Goal: Check status: Check status

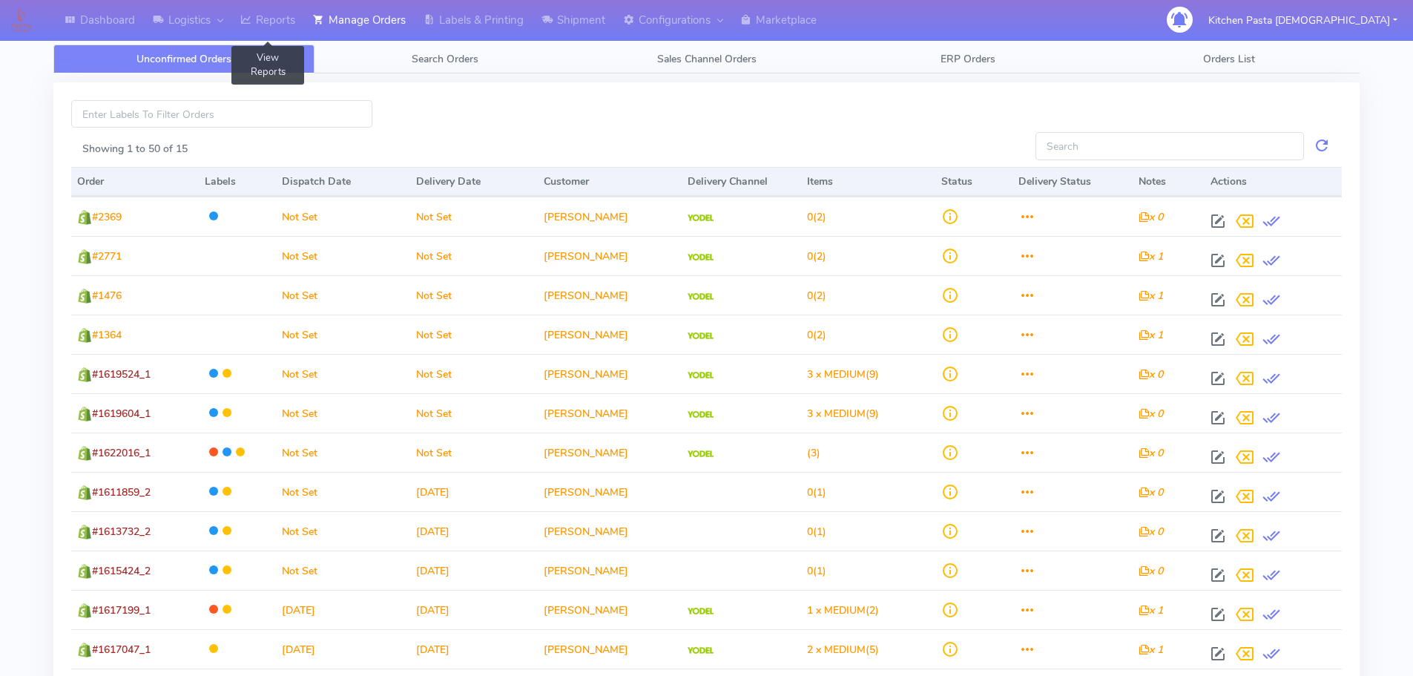
click at [271, 22] on link "Reports" at bounding box center [267, 20] width 73 height 41
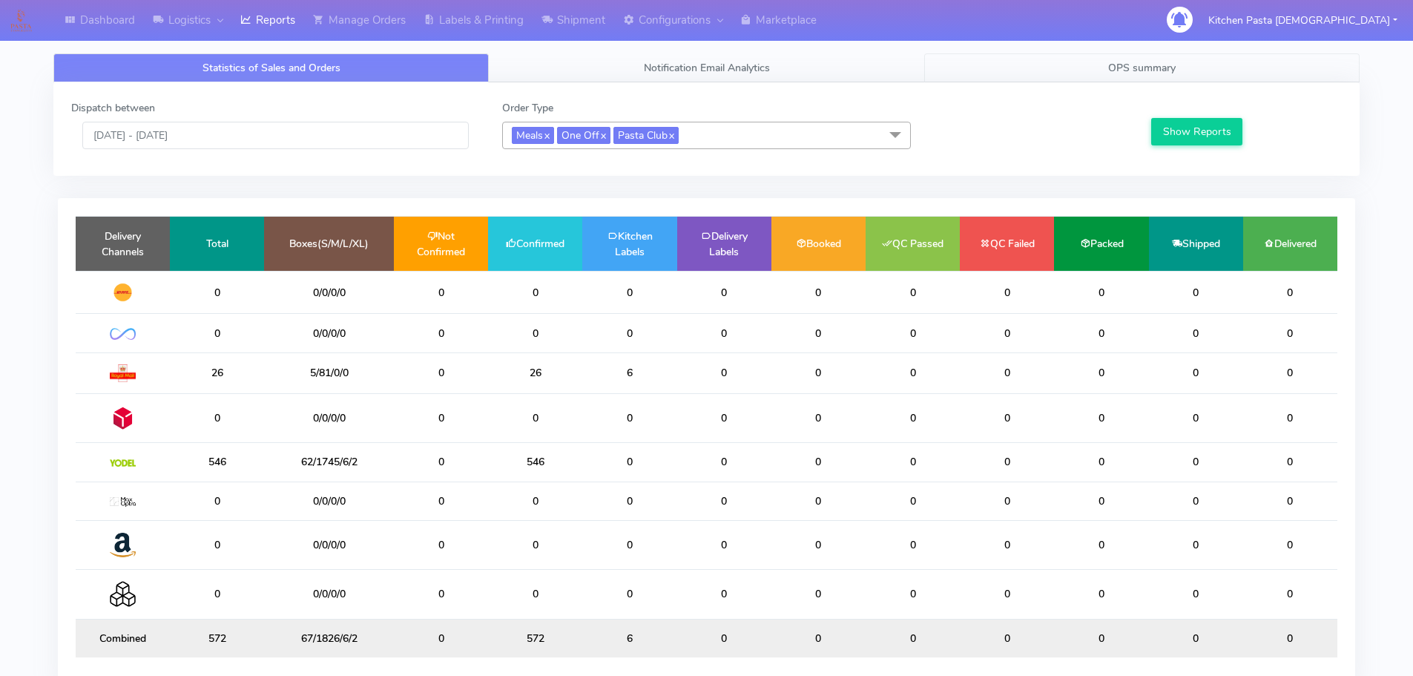
click at [1164, 75] on link "OPS summary" at bounding box center [1141, 67] width 435 height 29
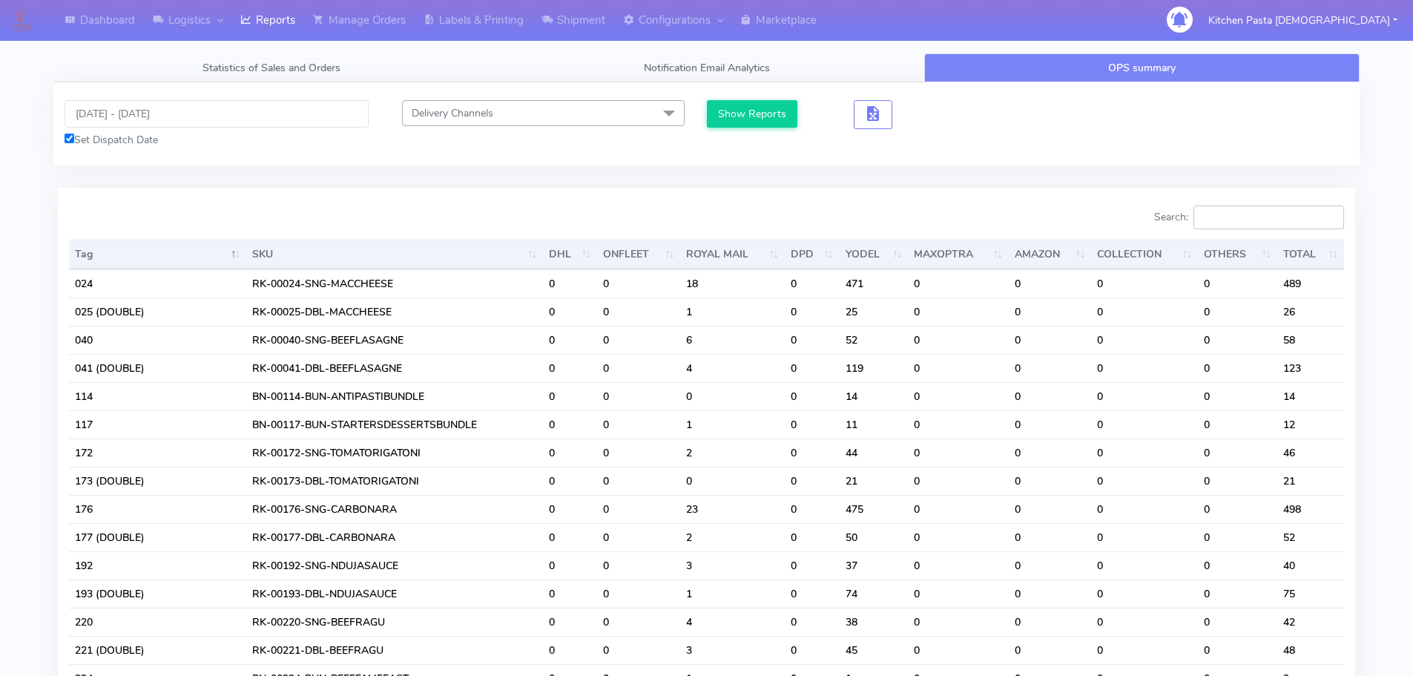
click at [1268, 221] on input "Search:" at bounding box center [1268, 217] width 151 height 24
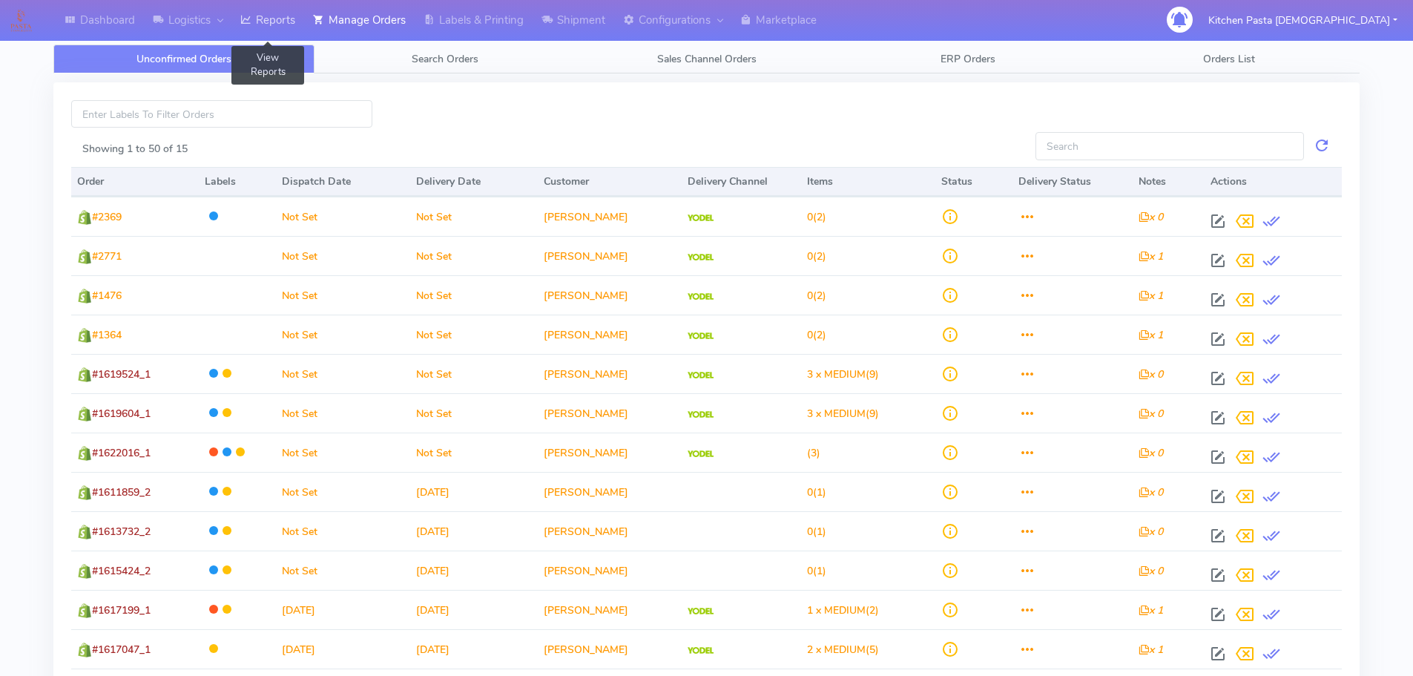
click at [277, 15] on link "Reports" at bounding box center [267, 20] width 73 height 41
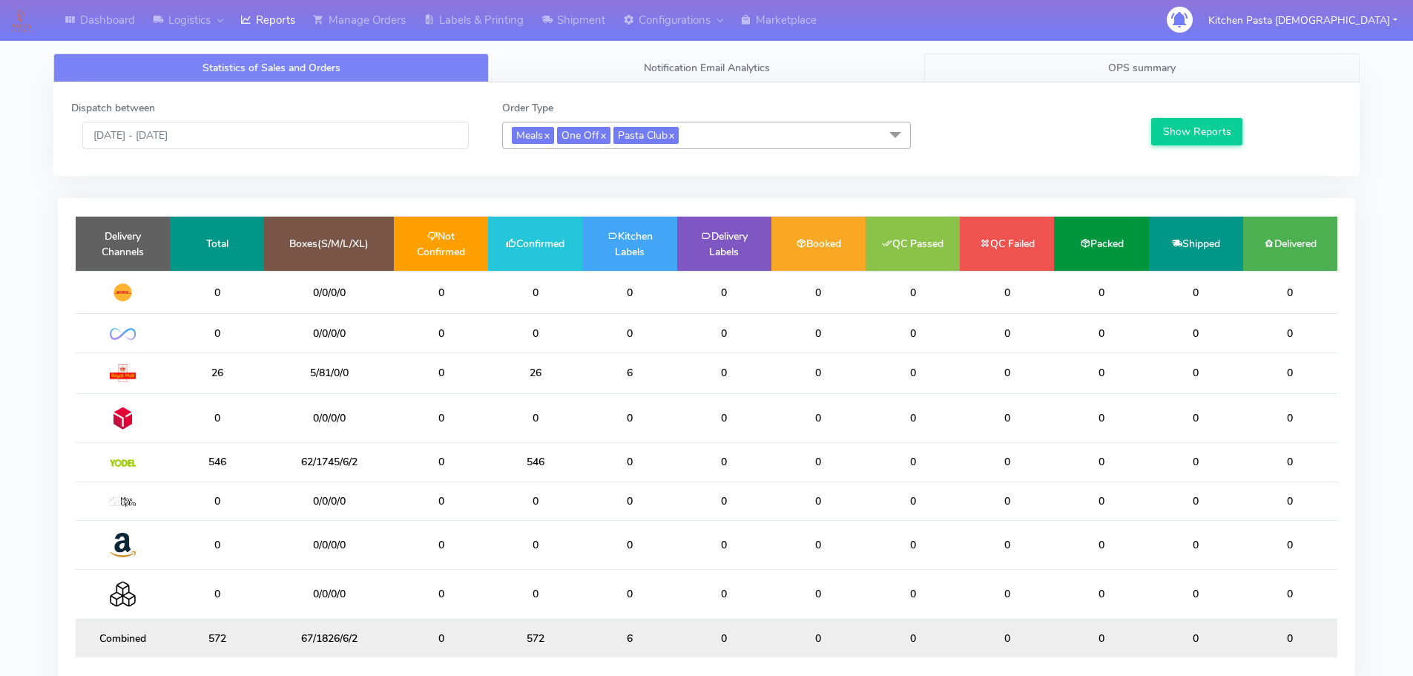
click at [1123, 70] on span "OPS summary" at bounding box center [1141, 68] width 67 height 14
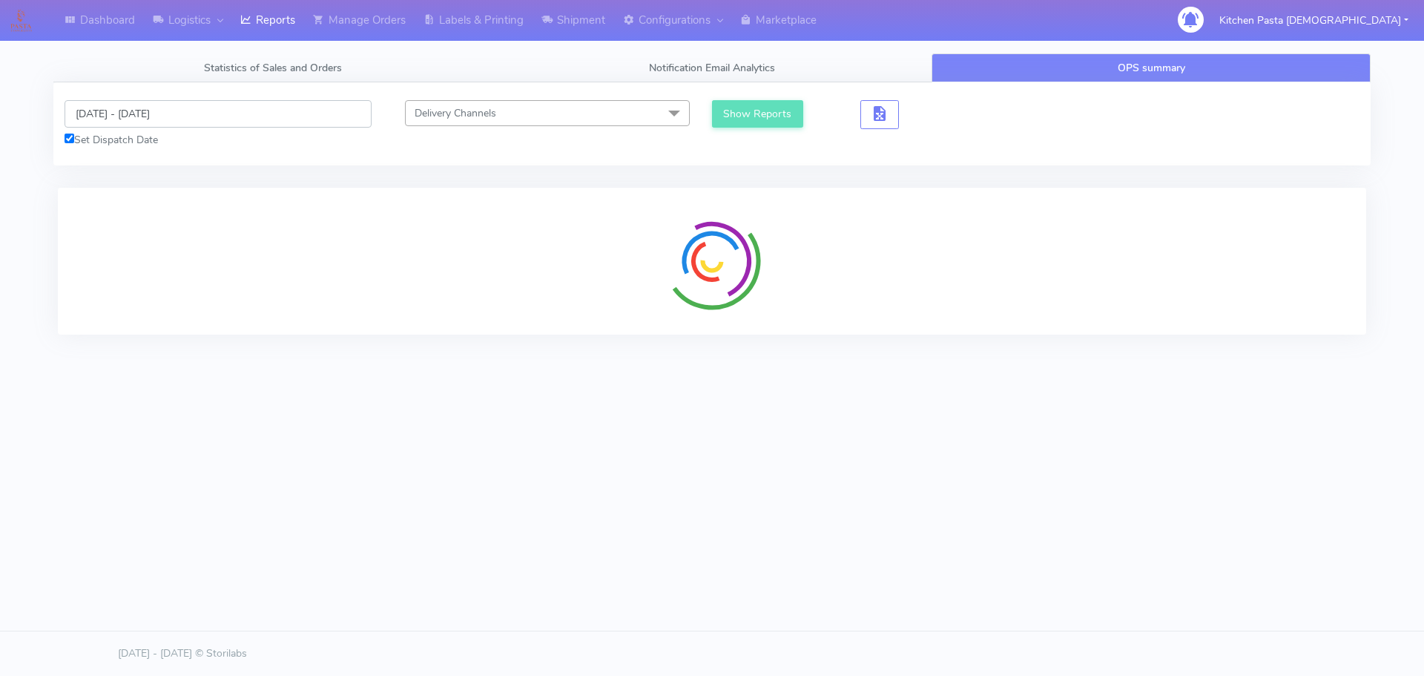
click at [116, 116] on input "[DATE] - [DATE]" at bounding box center [218, 113] width 307 height 27
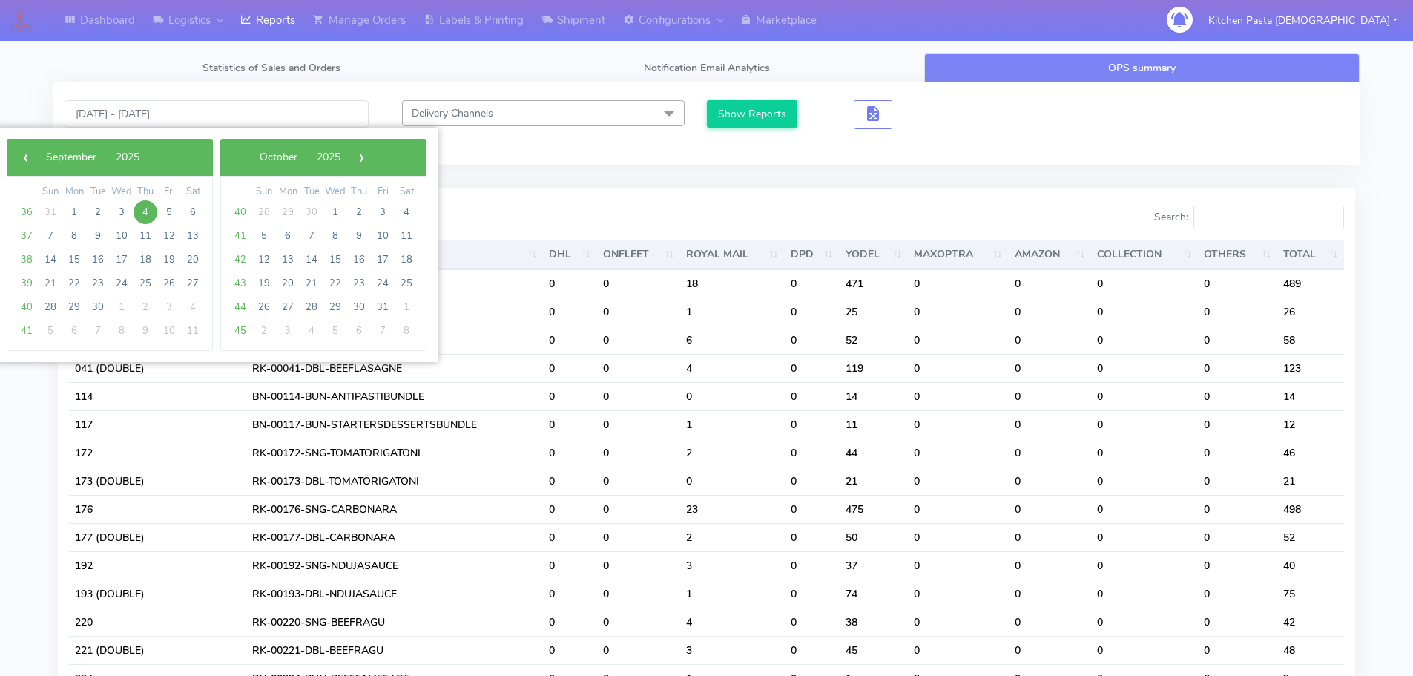
drag, startPoint x: 132, startPoint y: 213, endPoint x: 168, endPoint y: 211, distance: 36.4
click at [148, 212] on span "4" at bounding box center [146, 212] width 24 height 24
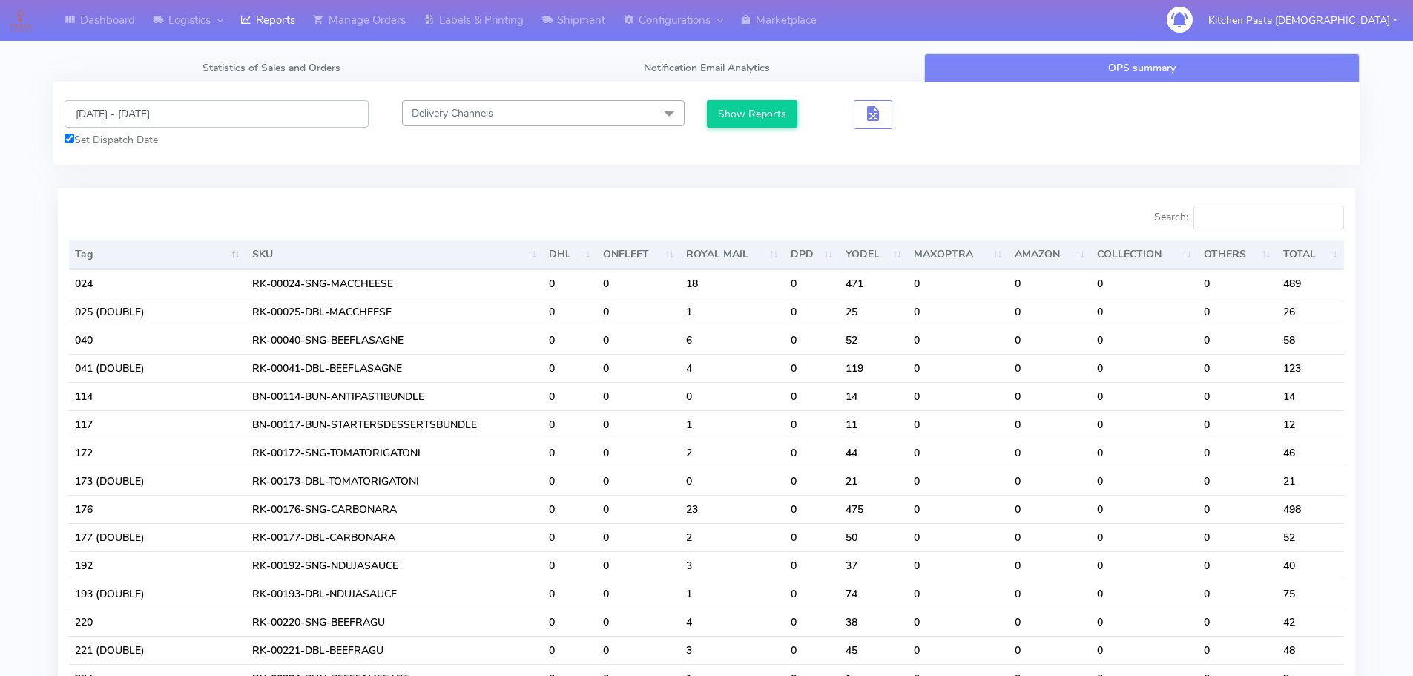
click at [142, 103] on input "[DATE] - [DATE]" at bounding box center [217, 113] width 304 height 27
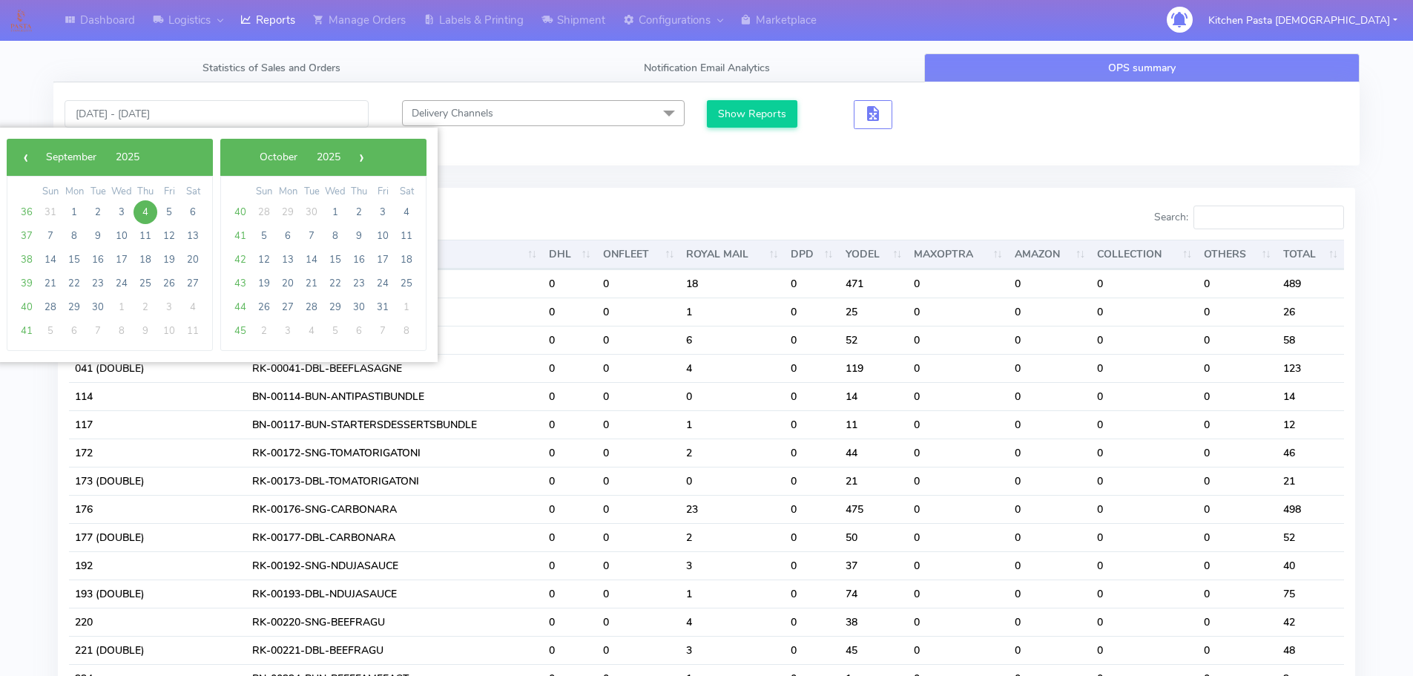
click at [150, 203] on span "4" at bounding box center [146, 212] width 24 height 24
click at [177, 211] on span "5" at bounding box center [169, 212] width 24 height 24
type input "[DATE] - [DATE]"
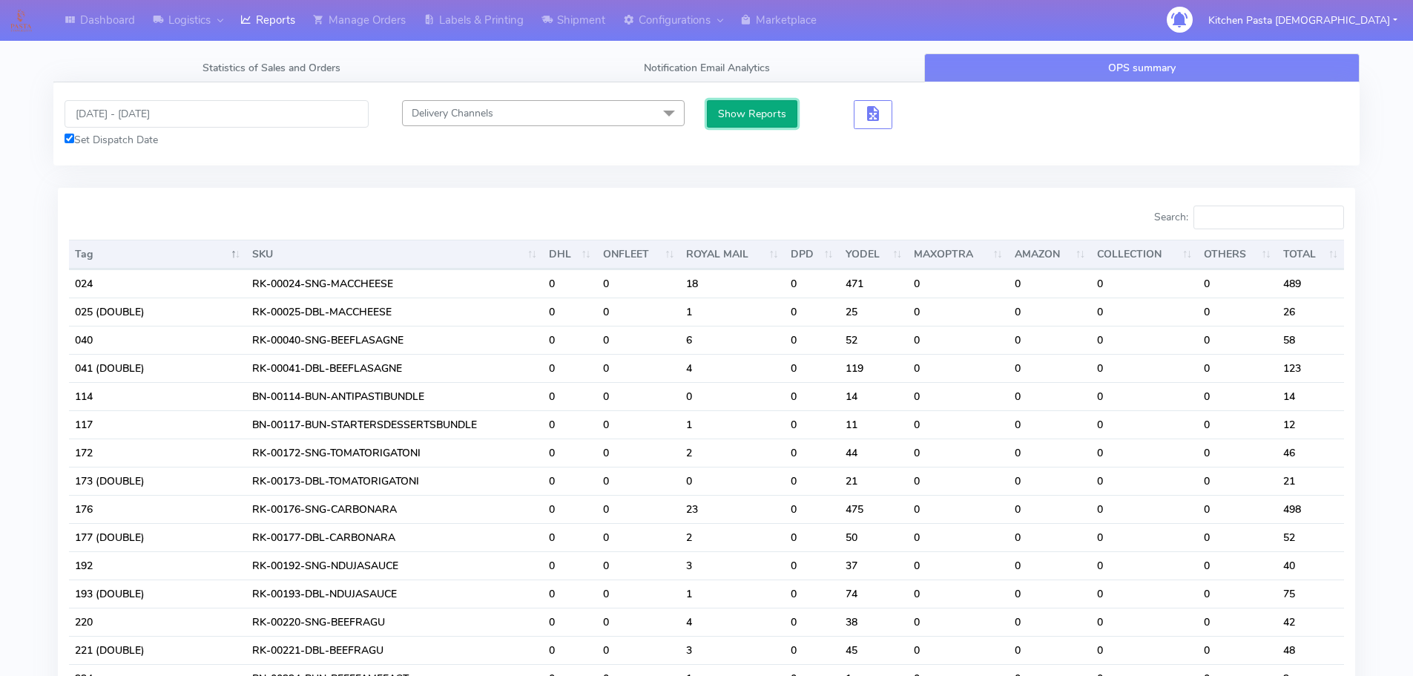
click at [722, 127] on button "Show Reports" at bounding box center [752, 113] width 91 height 27
click at [1265, 209] on input "Search:" at bounding box center [1268, 217] width 151 height 24
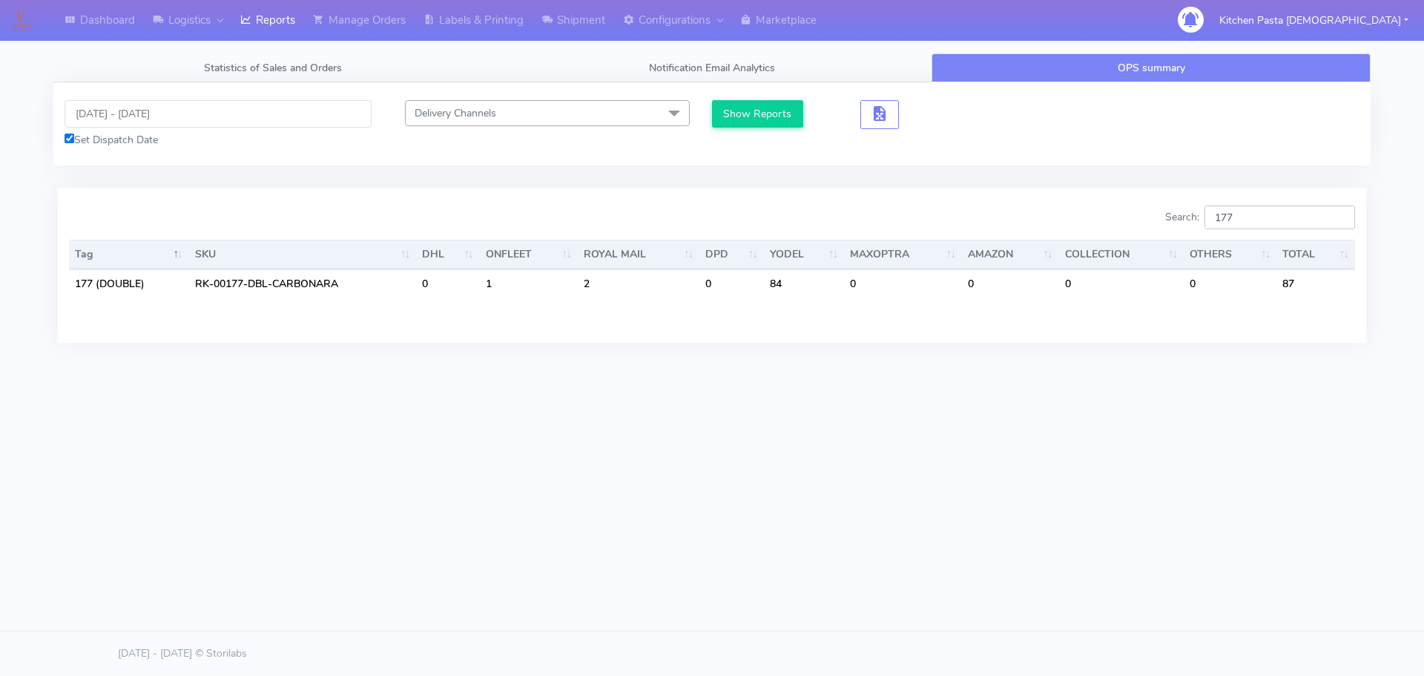
type input "177"
